Goal: Information Seeking & Learning: Learn about a topic

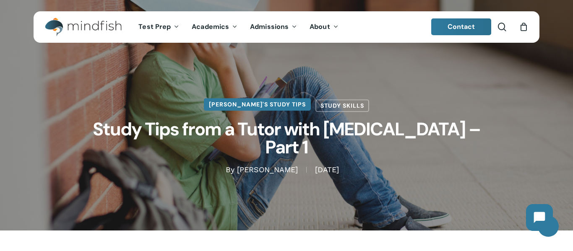
click at [269, 111] on link "Jamie's Study Tips" at bounding box center [257, 104] width 107 height 13
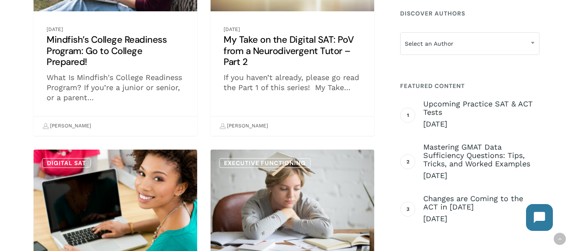
scroll to position [302, 0]
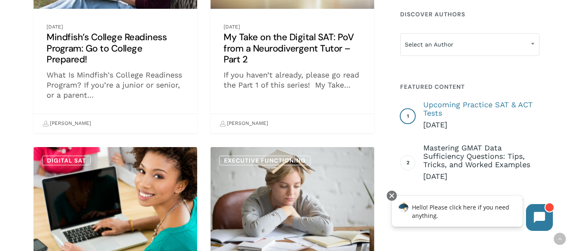
click at [476, 103] on span "Upcoming Practice SAT & ACT Tests" at bounding box center [481, 109] width 116 height 17
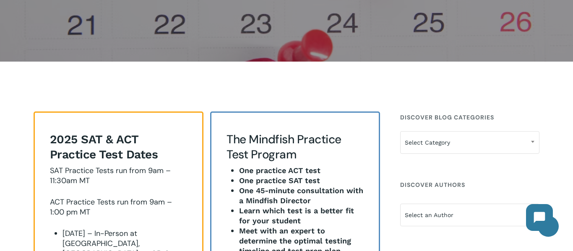
scroll to position [170, 0]
